Goal: Information Seeking & Learning: Learn about a topic

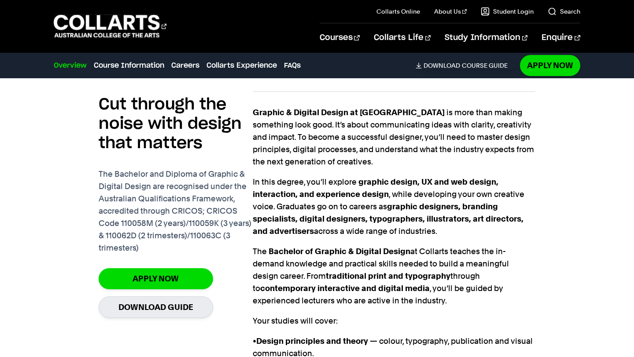
scroll to position [592, 0]
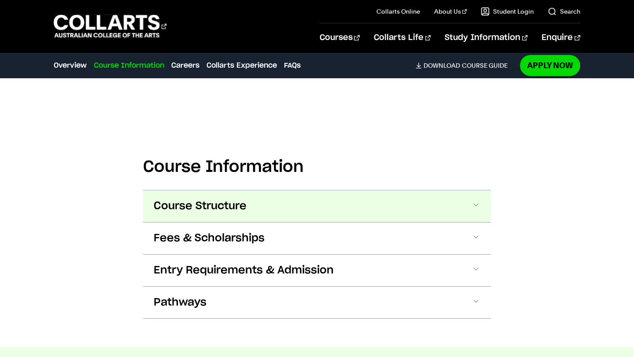
click at [219, 200] on button "Course Structure" at bounding box center [317, 207] width 348 height 32
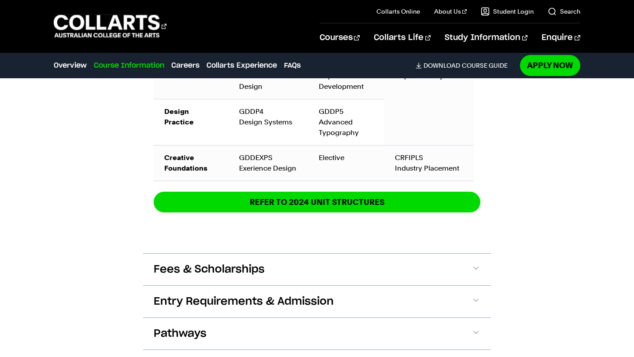
scroll to position [1684, 0]
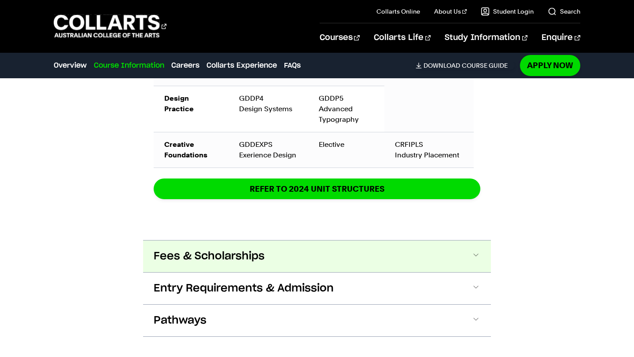
click at [303, 249] on button "Fees & Scholarships" at bounding box center [317, 257] width 348 height 32
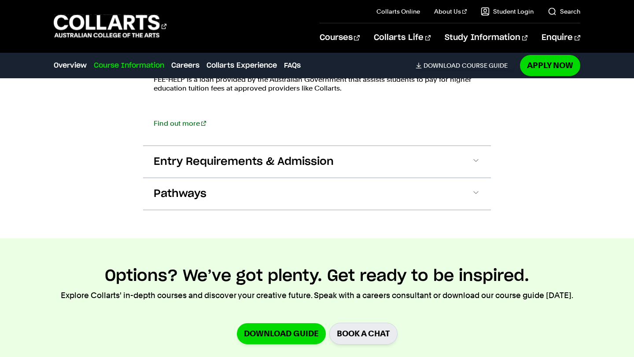
scroll to position [2048, 0]
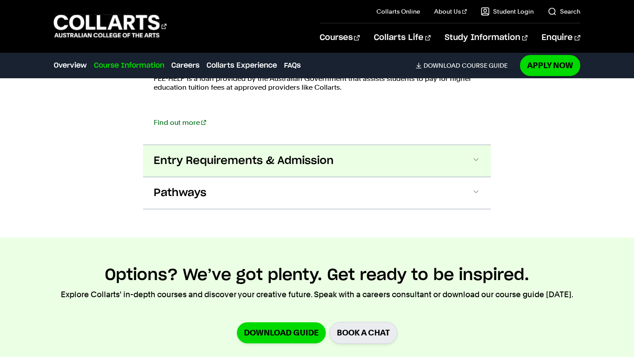
click at [303, 154] on span "Entry Requirements & Admission" at bounding box center [244, 161] width 180 height 14
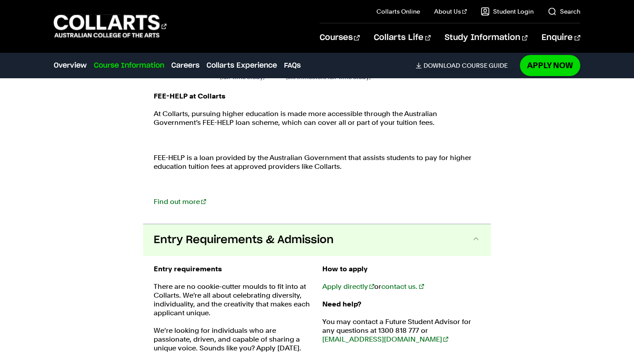
scroll to position [1967, 0]
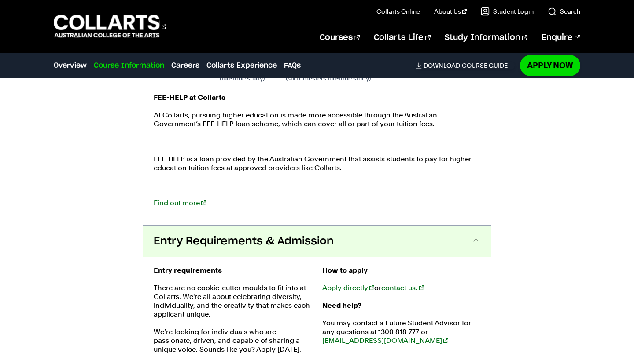
click at [182, 180] on div "FEE-HELP at Collarts At [GEOGRAPHIC_DATA], pursuing higher education is made mo…" at bounding box center [317, 154] width 326 height 123
click at [182, 199] on link "Find out more" at bounding box center [180, 203] width 52 height 8
